Goal: Task Accomplishment & Management: Use online tool/utility

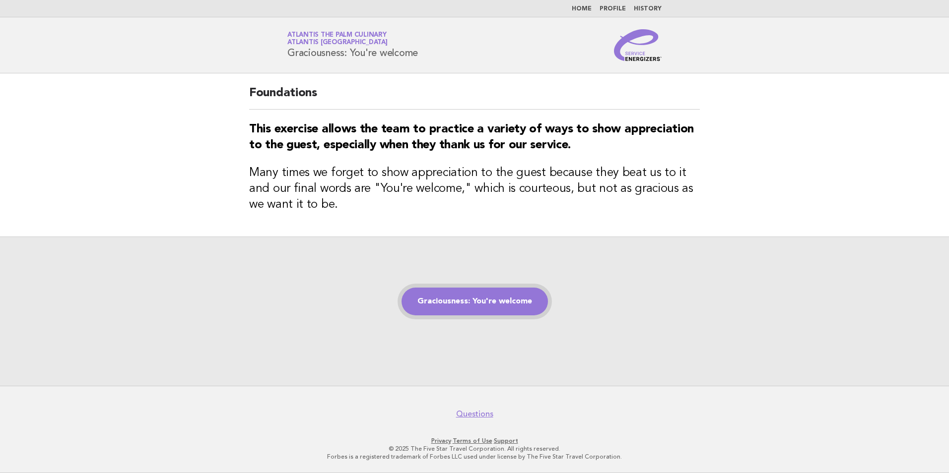
click at [475, 301] on link "Graciousness: You're welcome" at bounding box center [474, 302] width 146 height 28
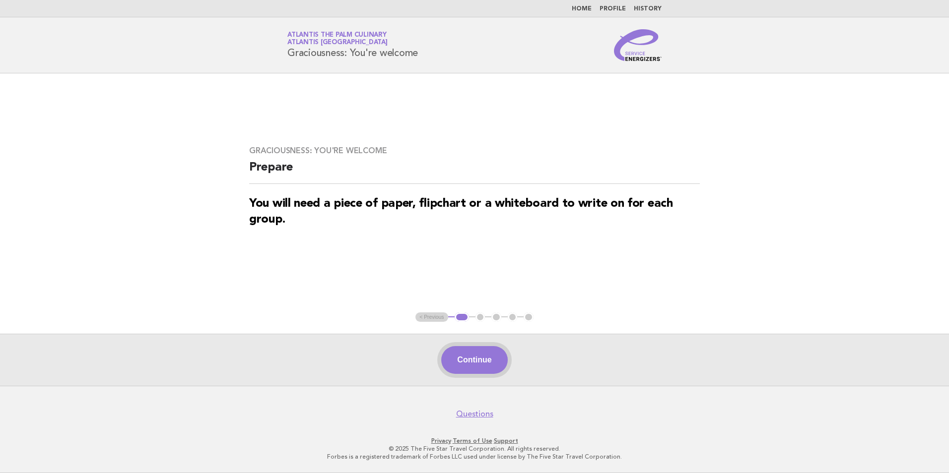
click at [489, 358] on button "Continue" at bounding box center [474, 360] width 66 height 28
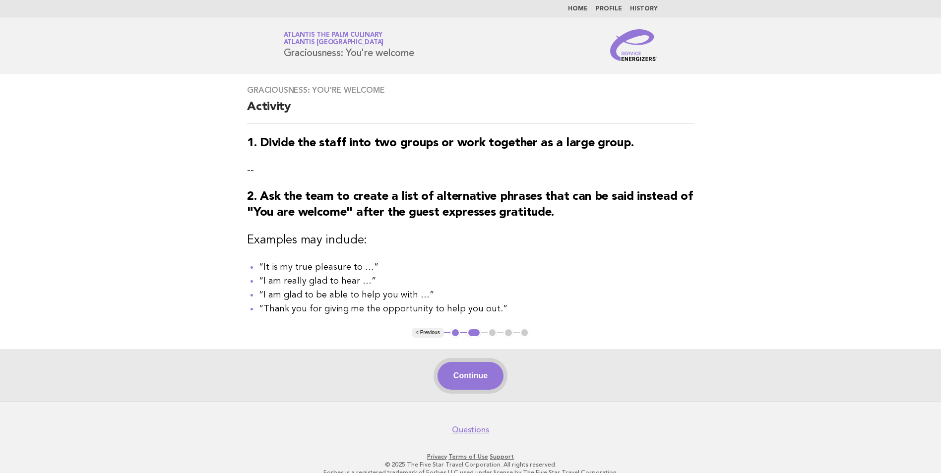
click at [470, 378] on button "Continue" at bounding box center [471, 376] width 66 height 28
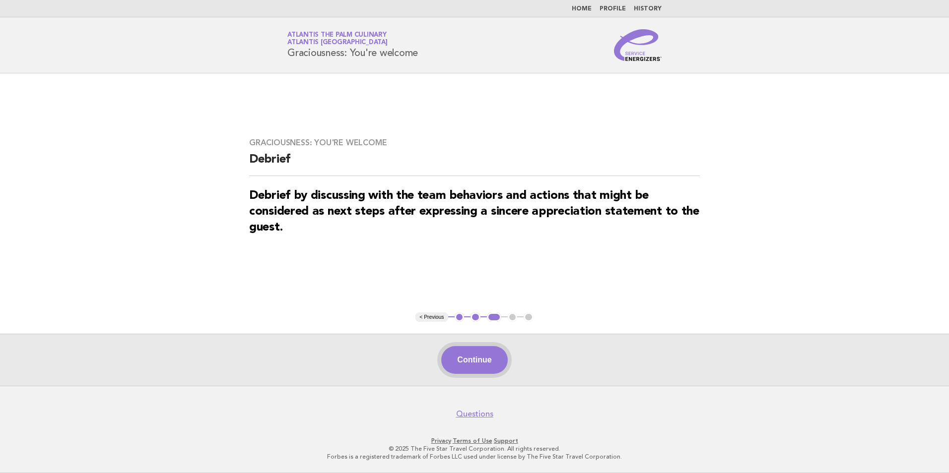
click at [478, 358] on button "Continue" at bounding box center [474, 360] width 66 height 28
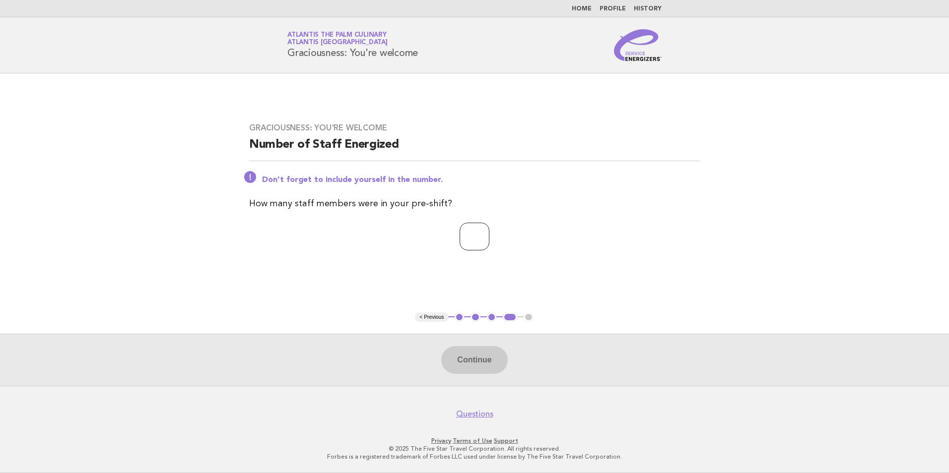
click at [466, 240] on input "number" at bounding box center [474, 237] width 30 height 28
type input "**"
click at [474, 364] on button "Continue" at bounding box center [474, 360] width 66 height 28
